Goal: Check status: Check status

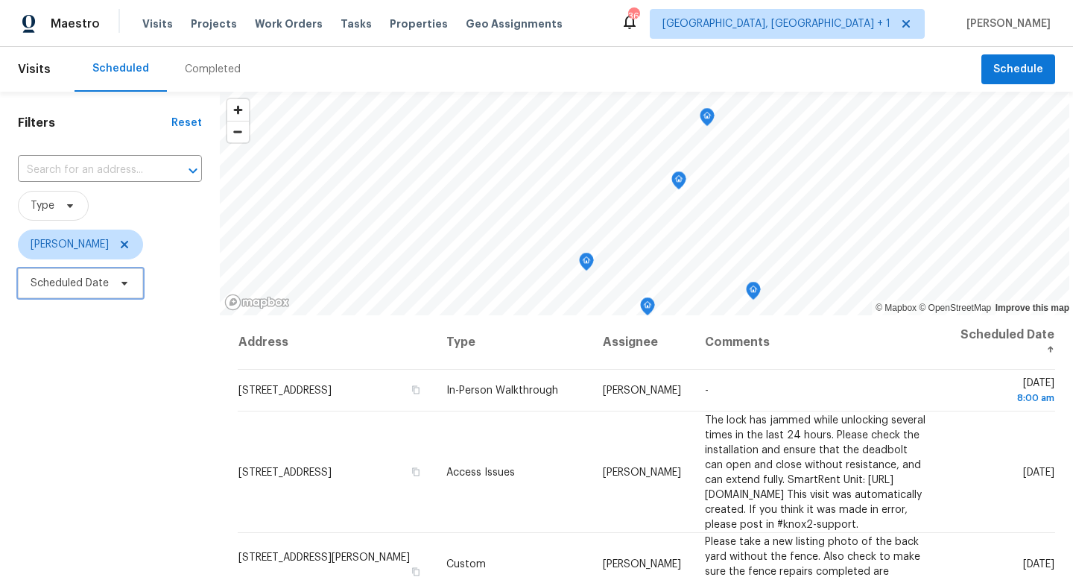
click at [122, 275] on span "Scheduled Date" at bounding box center [80, 283] width 125 height 30
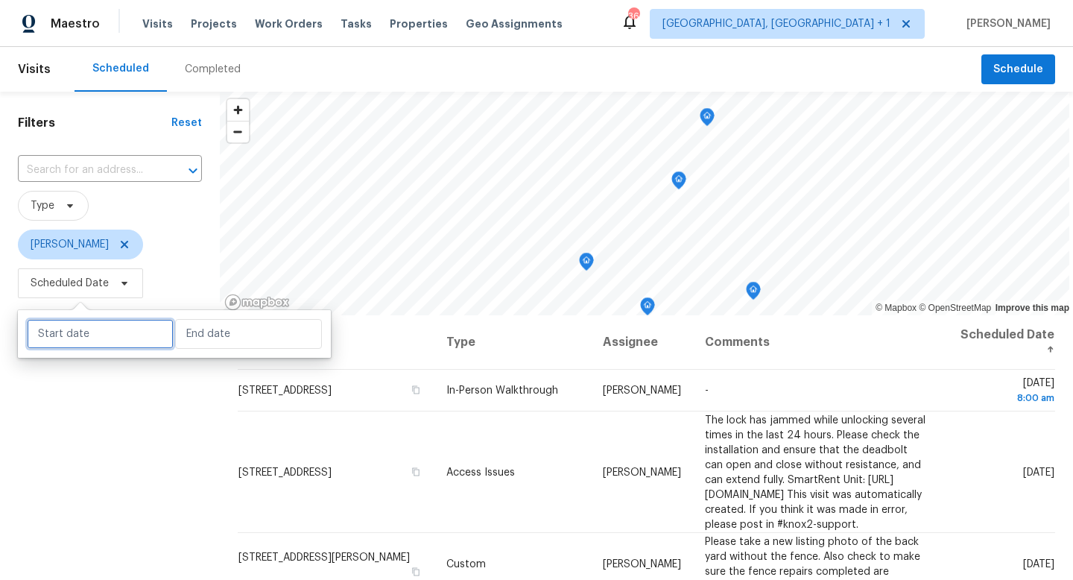
select select "8"
select select "2025"
select select "9"
select select "2025"
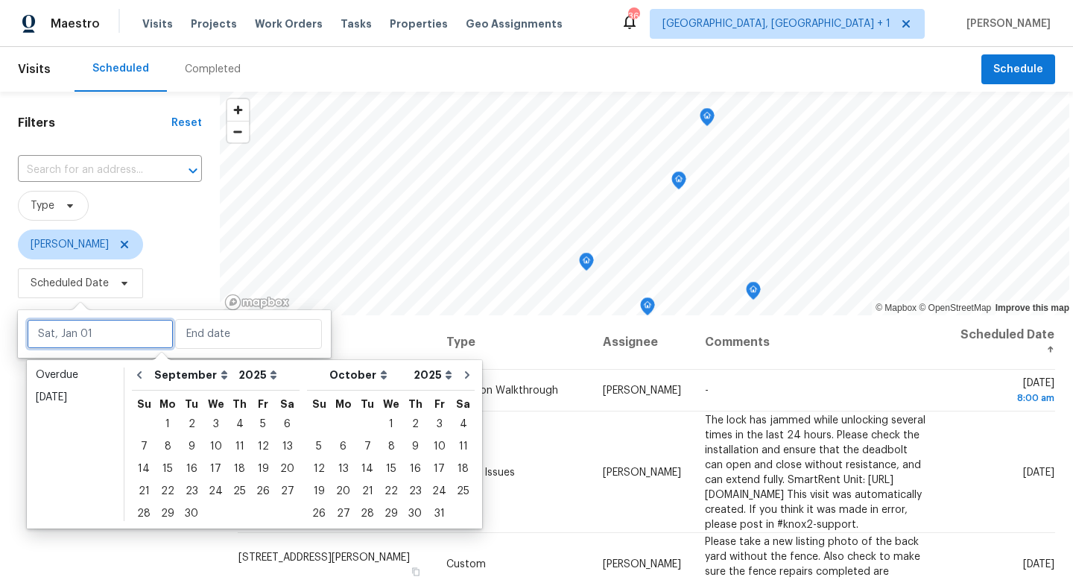
click at [101, 348] on input "text" at bounding box center [100, 334] width 147 height 30
click at [240, 422] on div "4" at bounding box center [239, 424] width 23 height 21
type input "[DATE]"
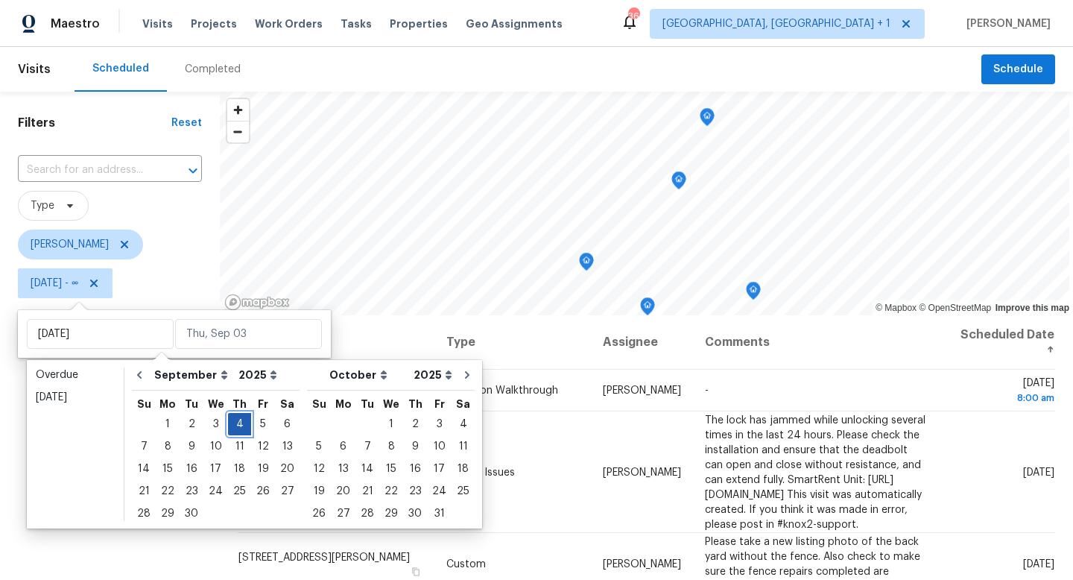
click at [240, 422] on div "4" at bounding box center [239, 424] width 23 height 21
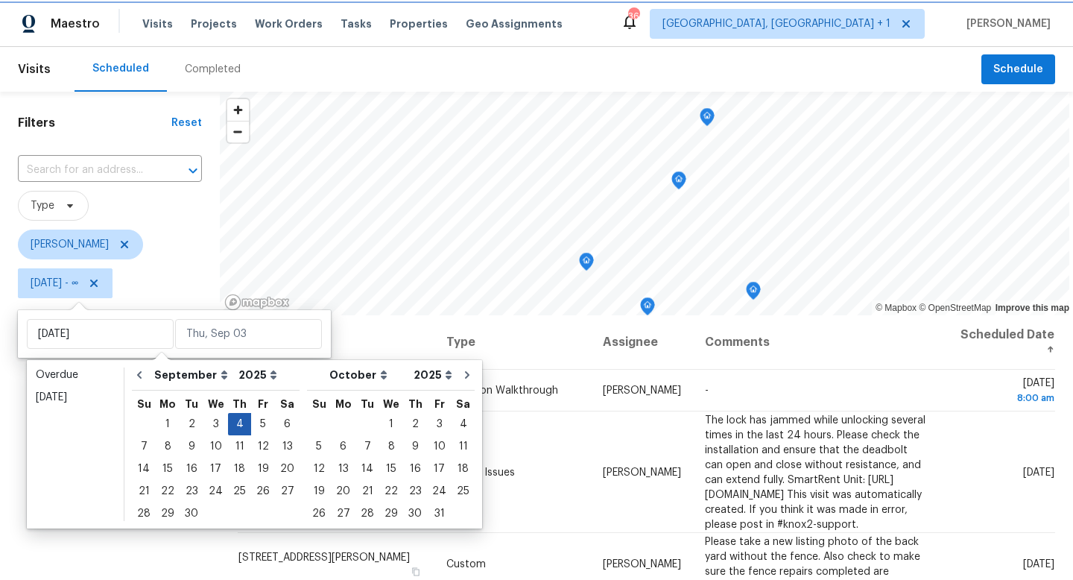
type input "[DATE]"
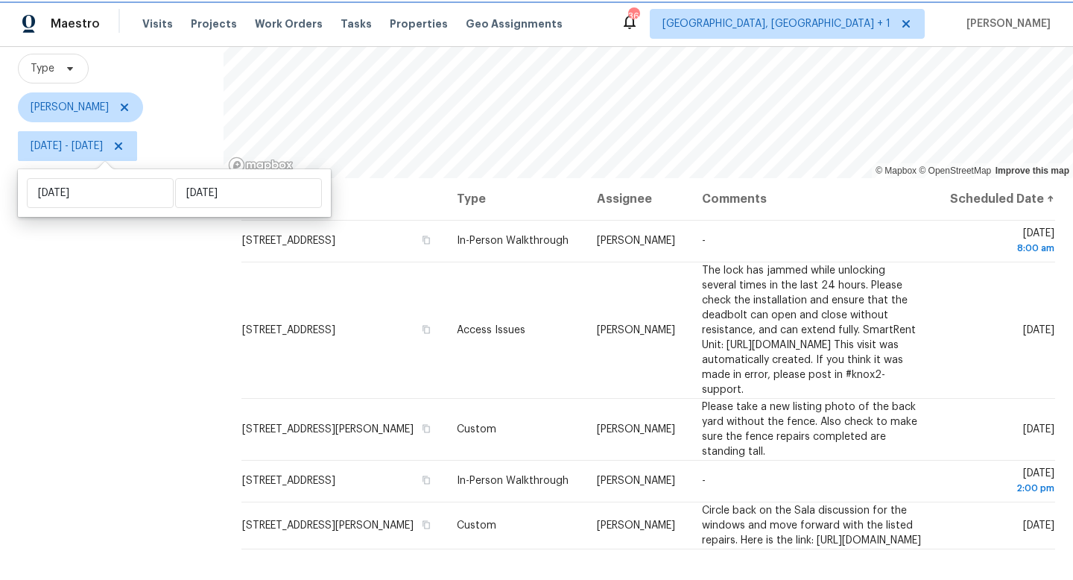
scroll to position [142, 0]
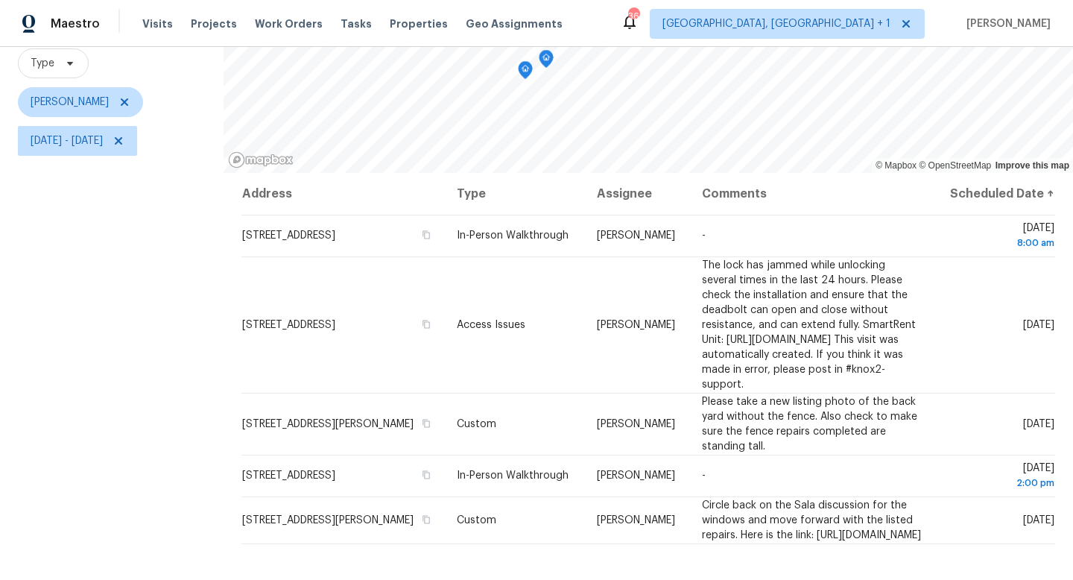
click at [549, 62] on icon "Map marker" at bounding box center [546, 59] width 13 height 17
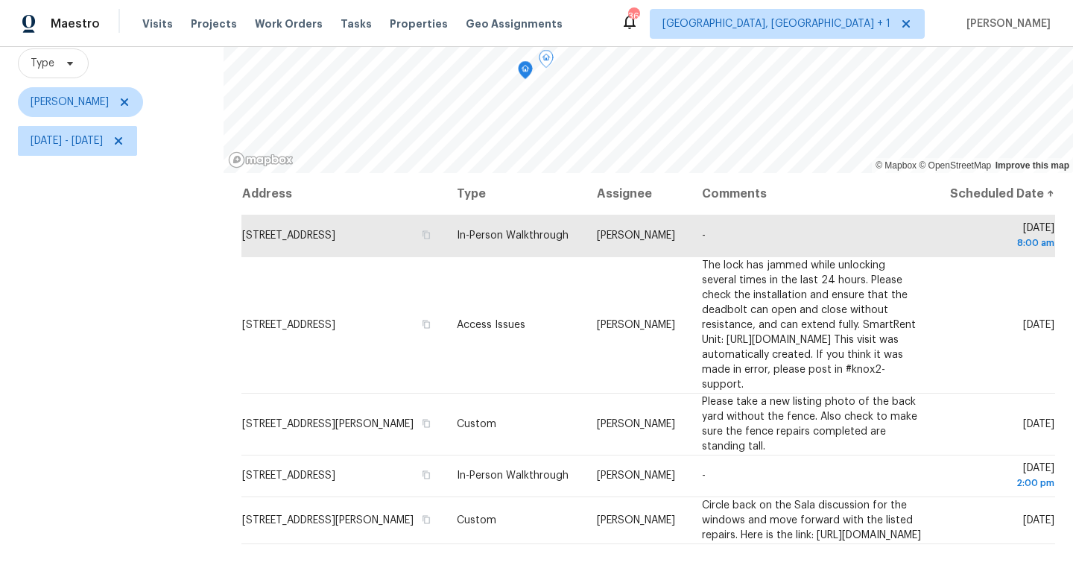
click at [524, 72] on icon "Map marker" at bounding box center [525, 70] width 4 height 4
